Goal: Task Accomplishment & Management: Manage account settings

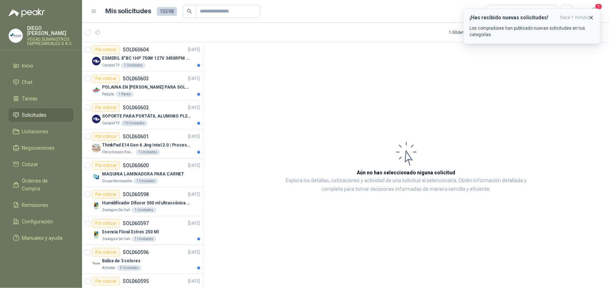
click at [484, 31] on p "Los compradores han publicado nuevas solicitudes en tus categorías." at bounding box center [532, 31] width 125 height 13
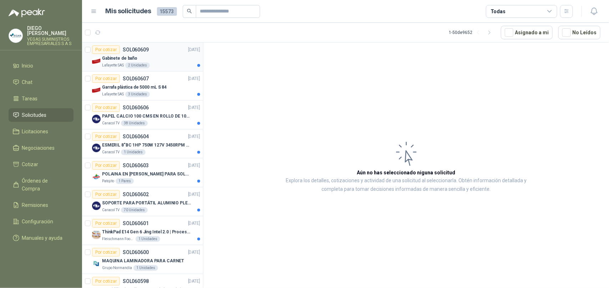
click at [119, 67] on p "Lafayette SAS" at bounding box center [113, 65] width 22 height 6
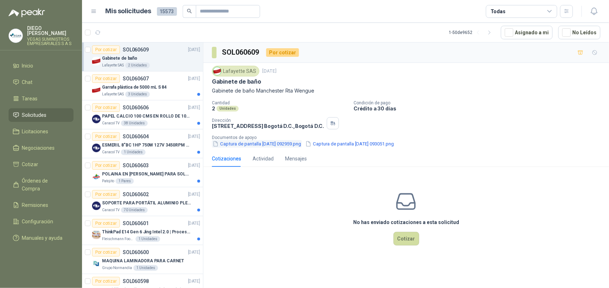
click at [257, 142] on button "Captura de pantalla [DATE] 092959.png" at bounding box center [257, 143] width 90 height 7
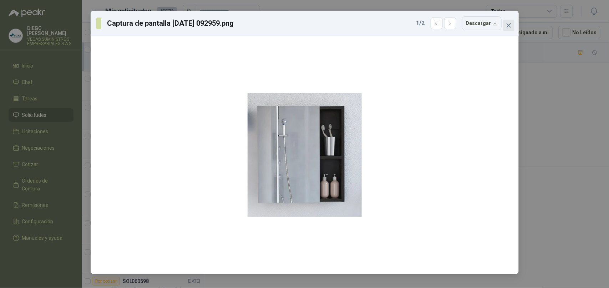
click at [507, 28] on icon "close" at bounding box center [509, 25] width 6 height 6
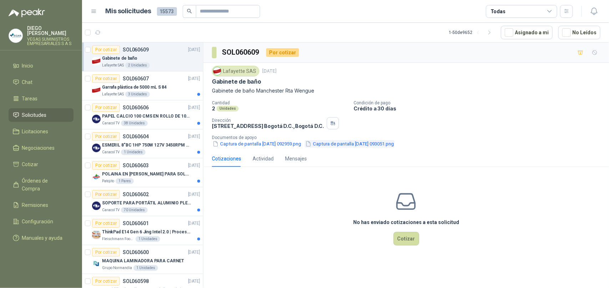
click at [394, 143] on button "Captura de pantalla [DATE] 093051.png" at bounding box center [350, 143] width 90 height 7
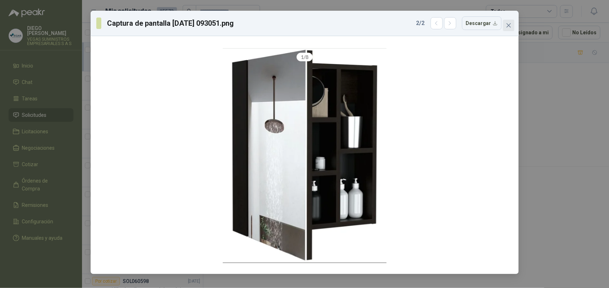
click at [507, 25] on icon "close" at bounding box center [509, 25] width 6 height 6
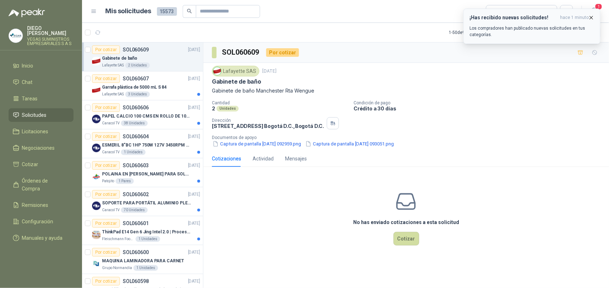
click at [555, 27] on p "Los compradores han publicado nuevas solicitudes en tus categorías." at bounding box center [532, 31] width 125 height 13
